Goal: Complete application form

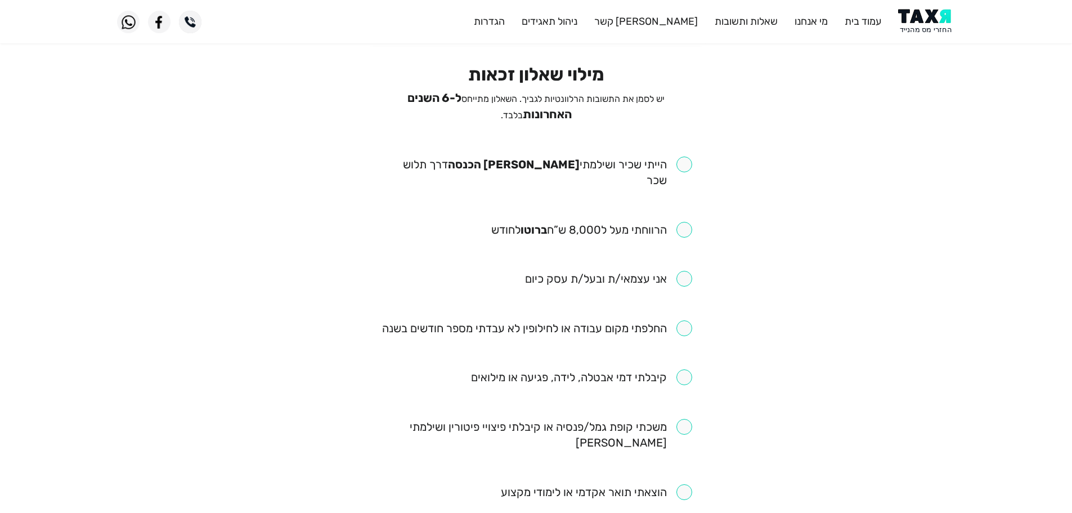
scroll to position [113, 0]
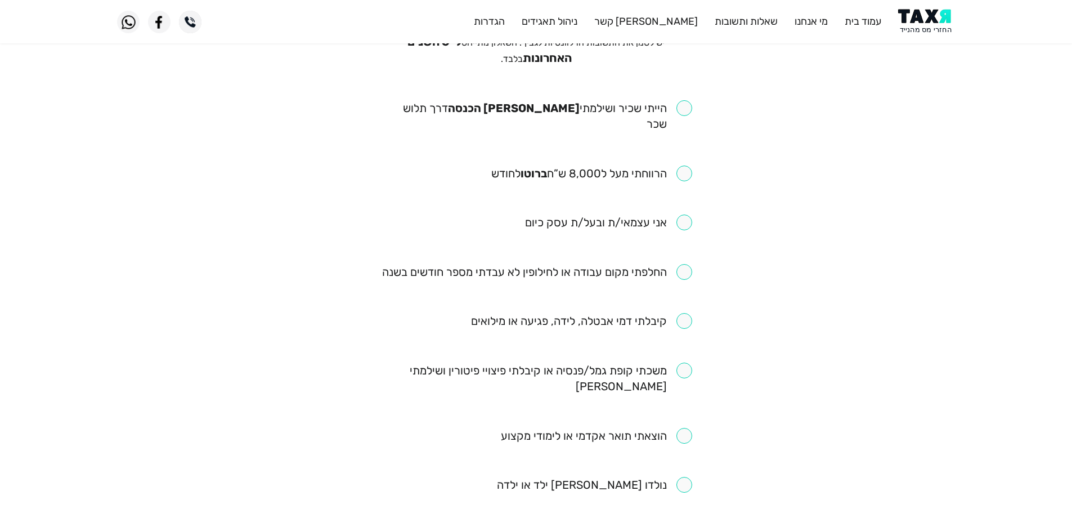
click at [686, 101] on input "checkbox" at bounding box center [536, 116] width 312 height 32
checkbox input "true"
click at [686, 165] on input "checkbox" at bounding box center [591, 173] width 201 height 16
checkbox input "true"
click at [684, 264] on input "checkbox" at bounding box center [537, 272] width 310 height 16
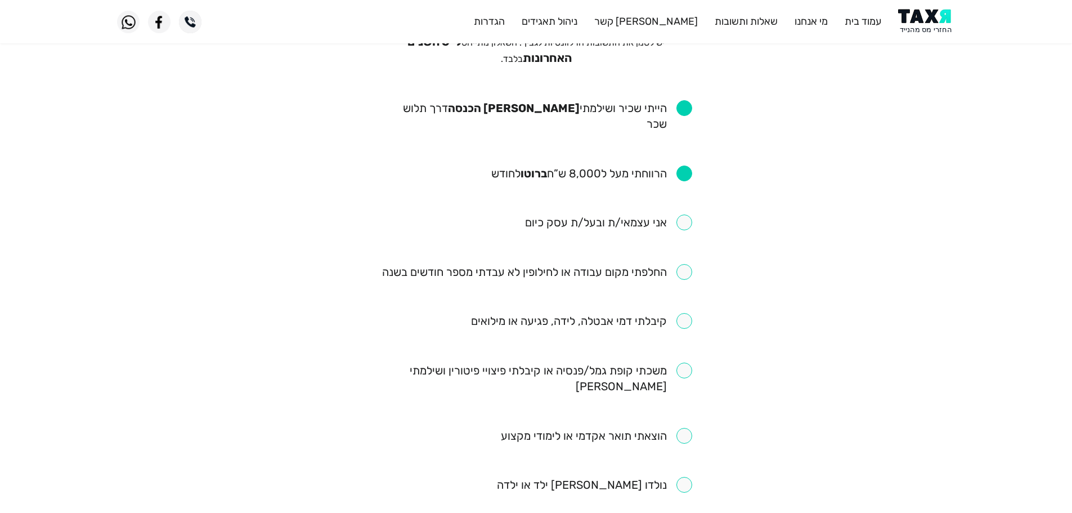
checkbox input "true"
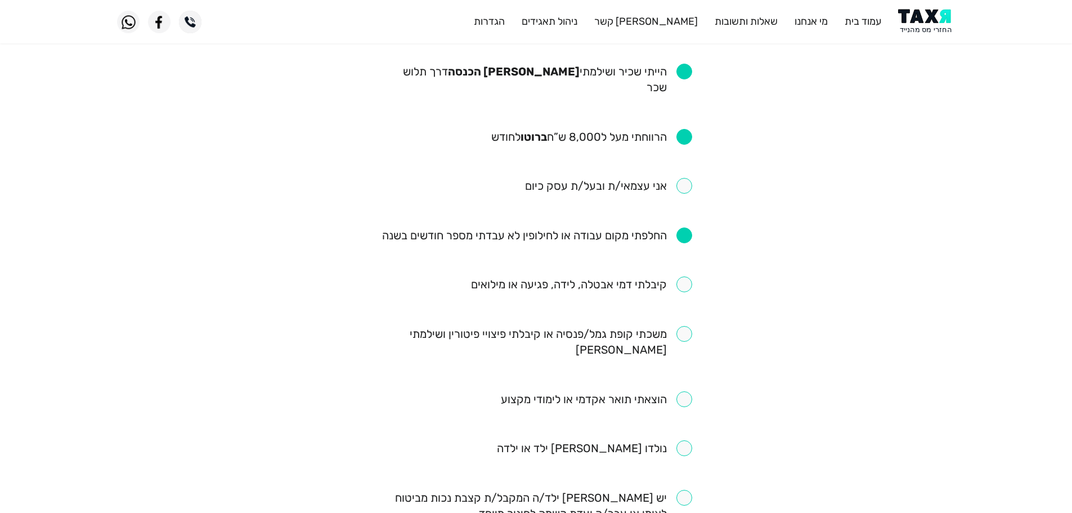
scroll to position [169, 0]
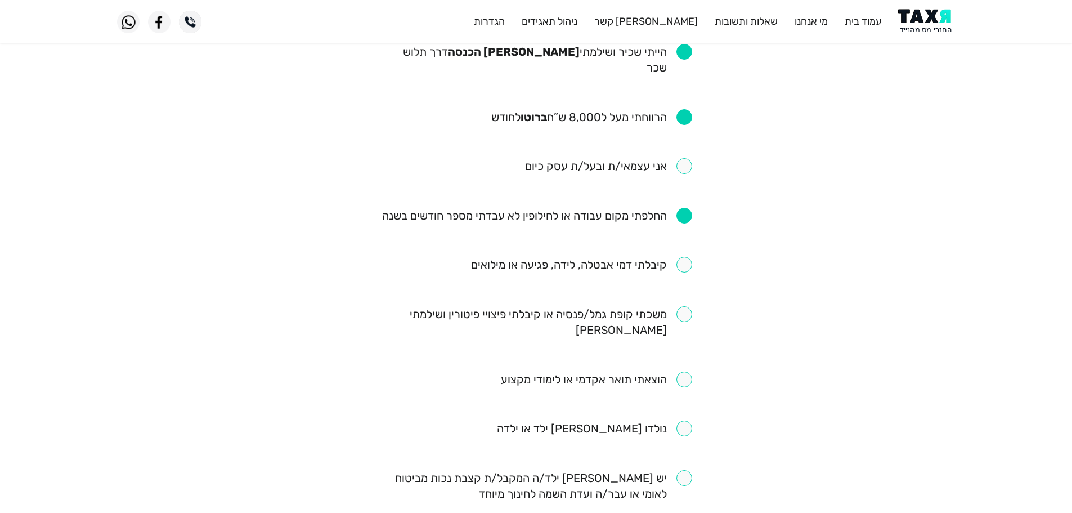
drag, startPoint x: 703, startPoint y: 250, endPoint x: 727, endPoint y: 258, distance: 26.0
click at [721, 255] on eligibility-questionnaire "פרטים אישיים שאלון זכאות חתימה ואישור בהצלחה מילוי שאלון זכאות יש לסמן את התשוב…" at bounding box center [536, 409] width 1072 height 1030
click at [691, 255] on ul "הייתי שכיר ושילמתי מס הכנסה דרך תלוש שכר הרווחתי מעל ל8,000 ש”ח ברוטו לחודש אני…" at bounding box center [536, 436] width 312 height 785
click at [684, 257] on input "checkbox" at bounding box center [581, 265] width 221 height 16
checkbox input "true"
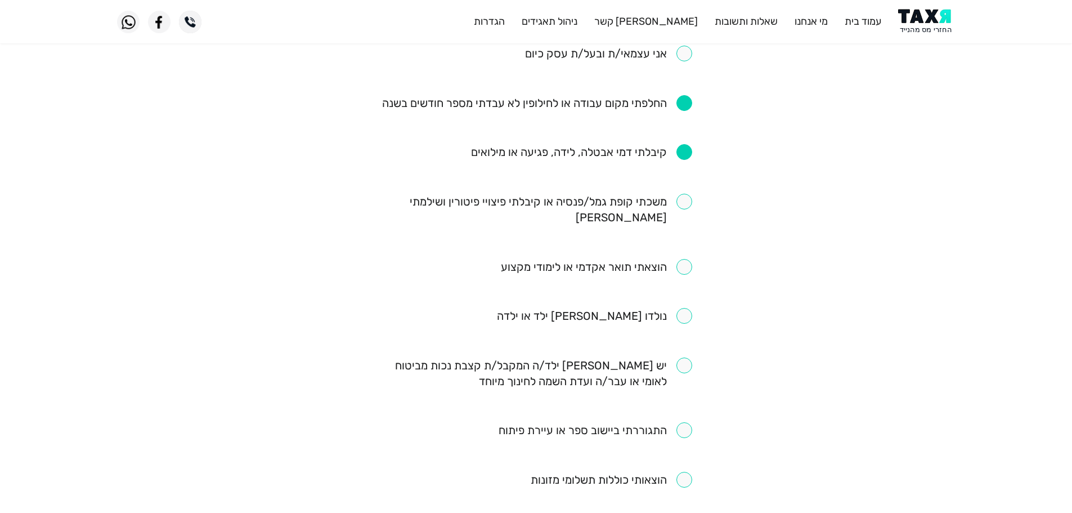
scroll to position [338, 0]
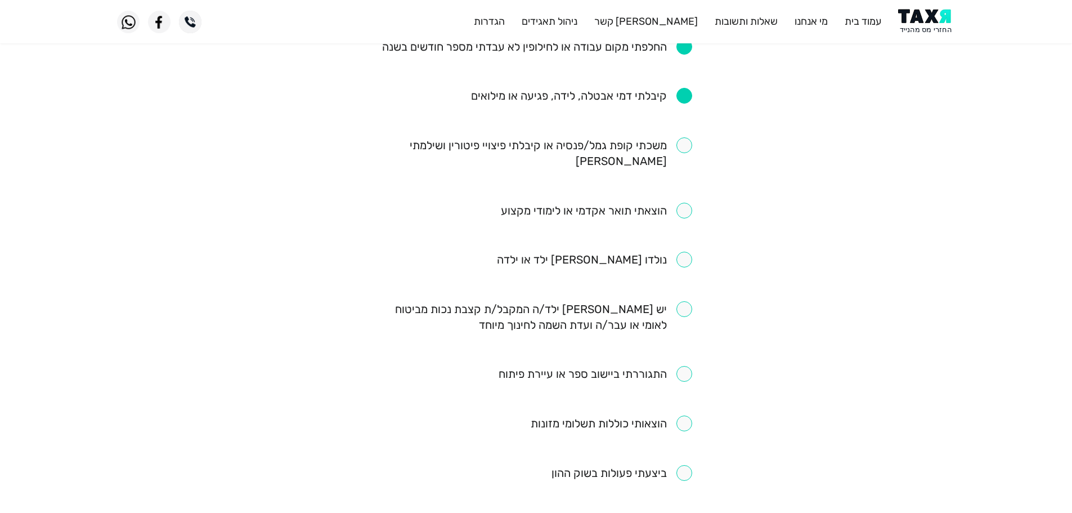
click at [687, 366] on input "checkbox" at bounding box center [595, 374] width 194 height 16
checkbox input "true"
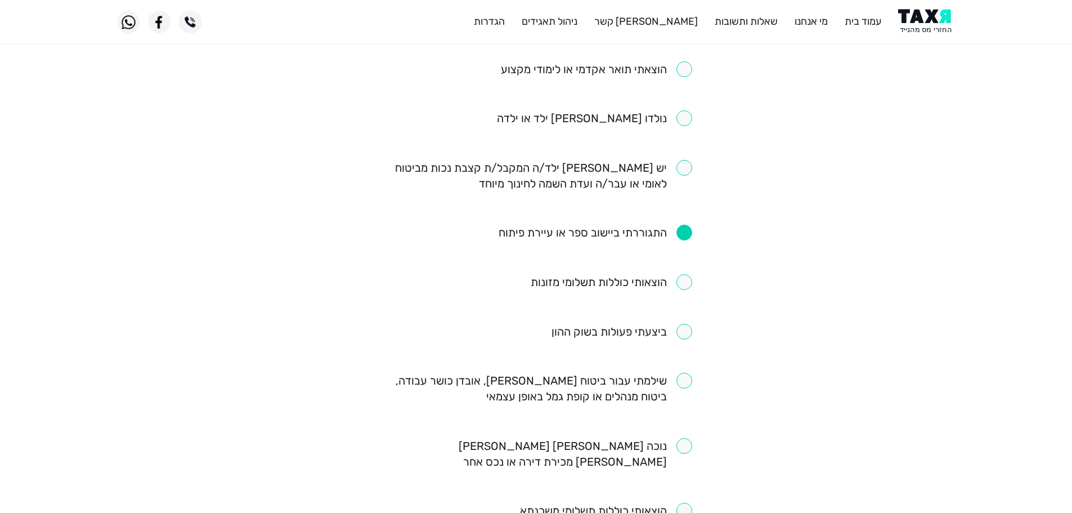
scroll to position [506, 0]
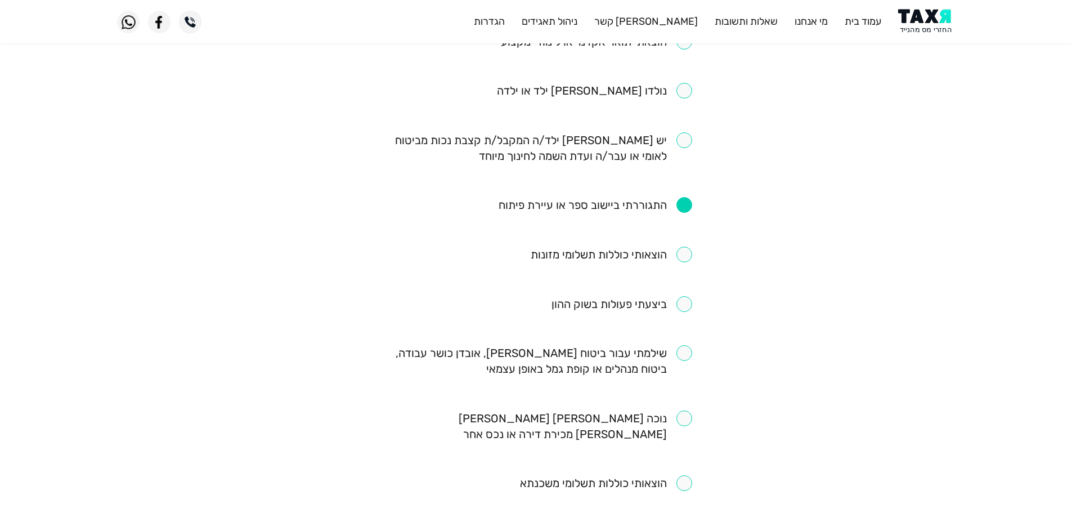
drag, startPoint x: 684, startPoint y: 317, endPoint x: 660, endPoint y: 368, distance: 55.9
click at [684, 345] on input "checkbox" at bounding box center [536, 361] width 312 height 32
checkbox input "true"
